Goal: Find contact information: Find contact information

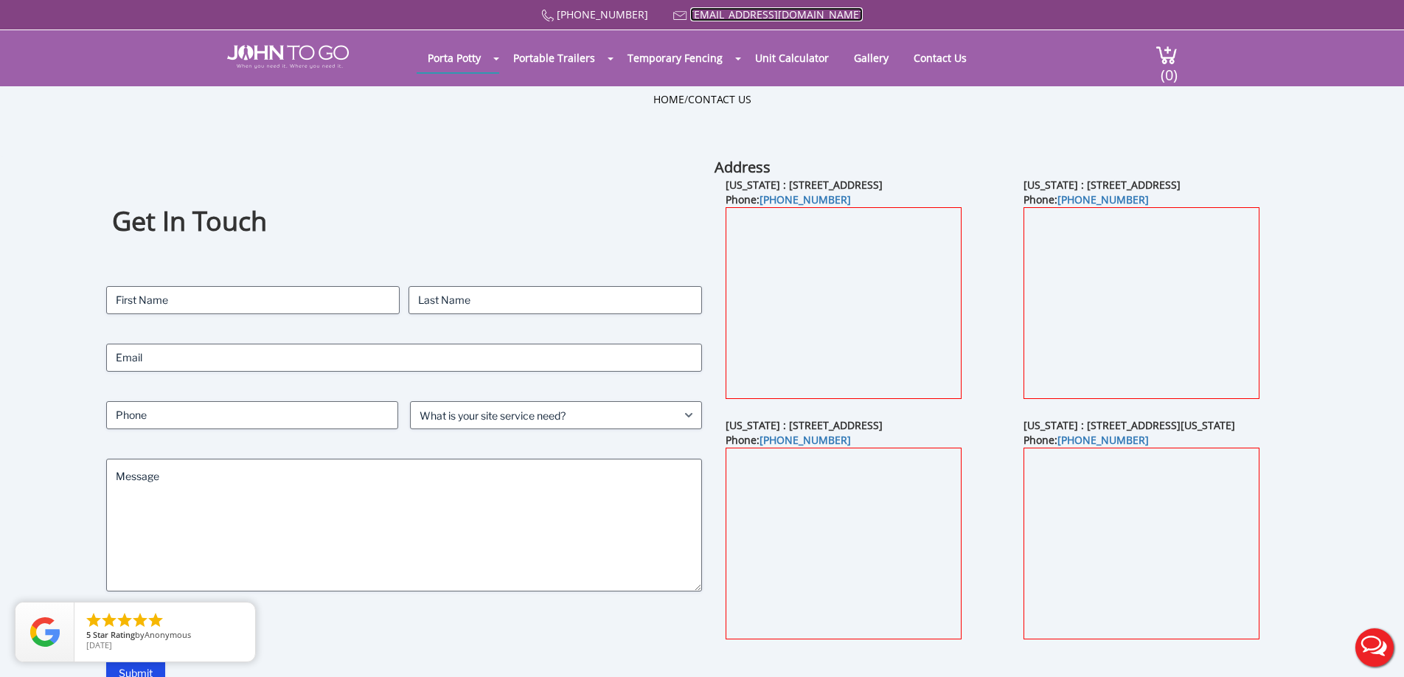
click at [780, 12] on link "[EMAIL_ADDRESS][DOMAIN_NAME]" at bounding box center [776, 14] width 173 height 14
click at [463, 159] on div at bounding box center [702, 338] width 1404 height 677
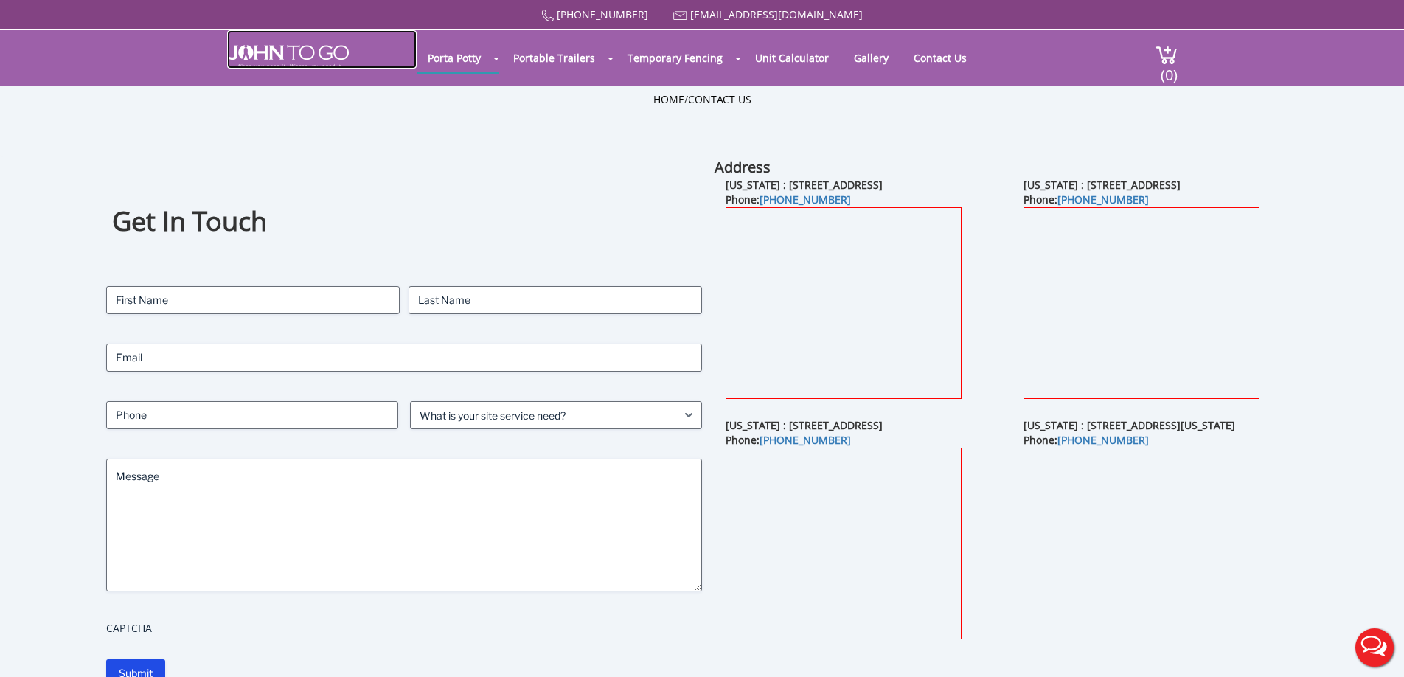
click at [308, 49] on img at bounding box center [288, 57] width 122 height 24
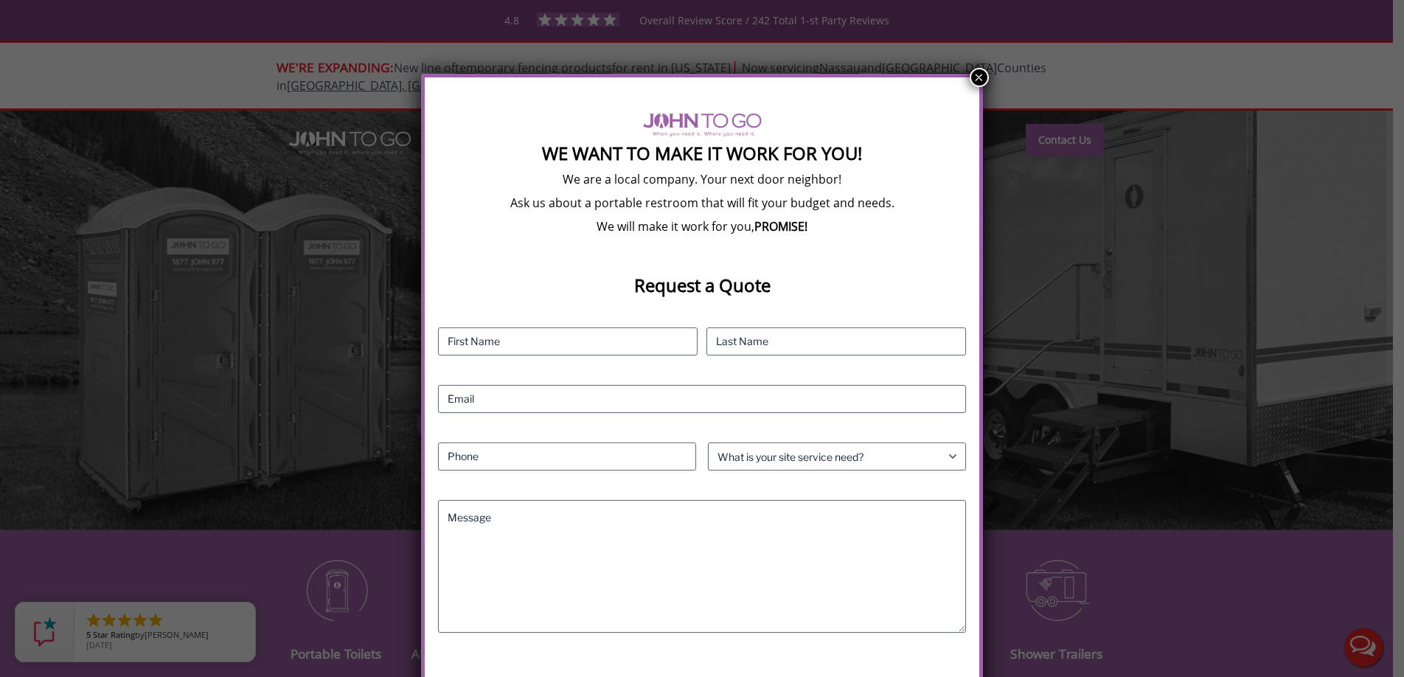
click at [979, 77] on button "×" at bounding box center [979, 77] width 19 height 19
